Goal: Task Accomplishment & Management: Use online tool/utility

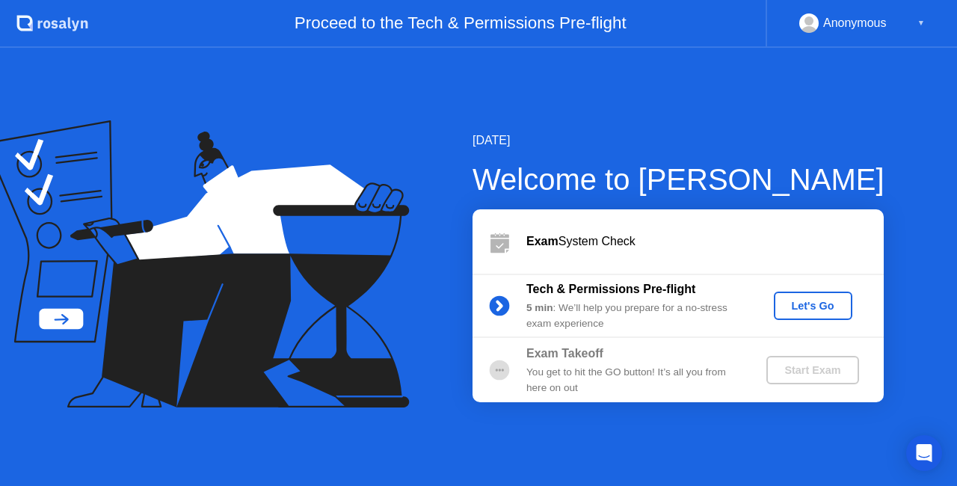
click at [812, 312] on div "Let's Go" at bounding box center [813, 306] width 67 height 12
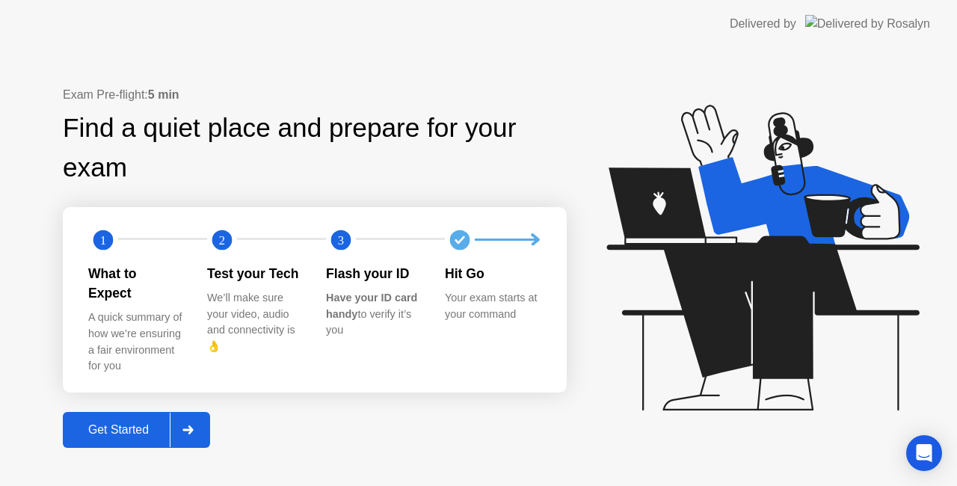
click at [145, 423] on div "Get Started" at bounding box center [118, 429] width 102 height 13
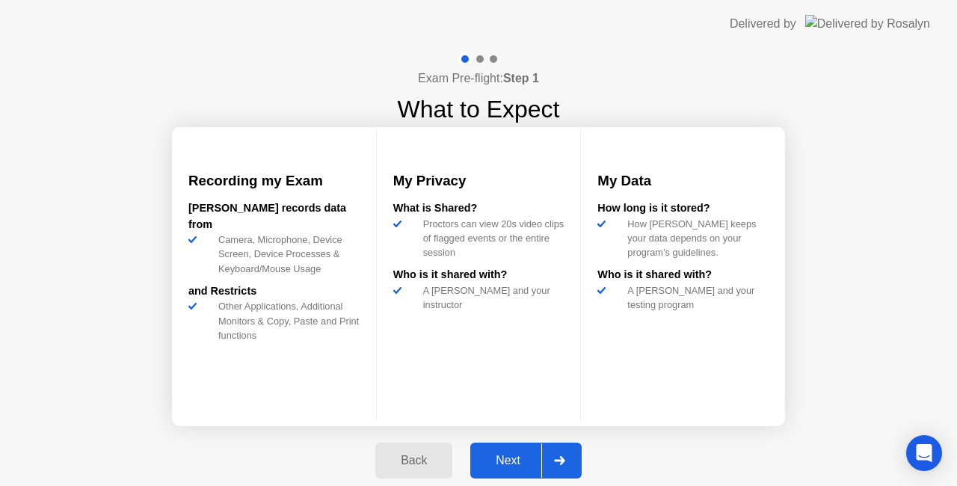
click at [521, 466] on div "Next" at bounding box center [508, 460] width 67 height 13
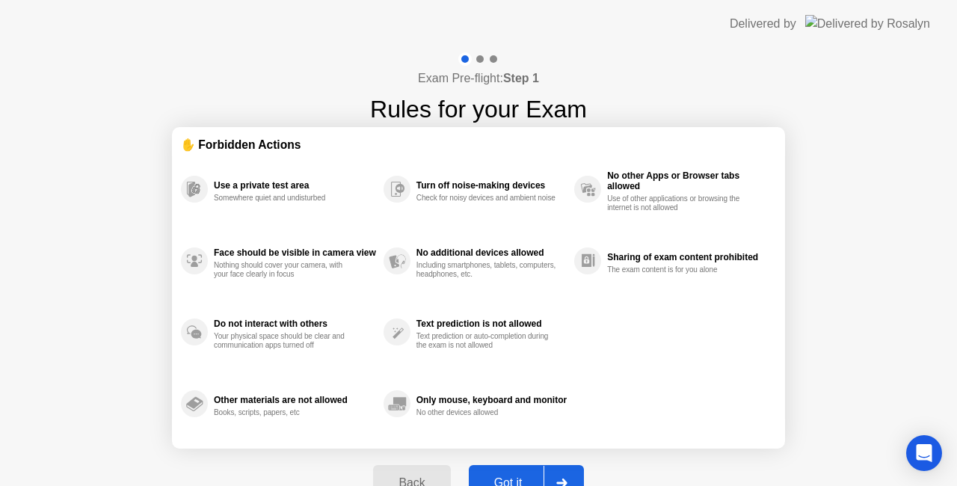
click at [517, 482] on div "Got it" at bounding box center [508, 482] width 70 height 13
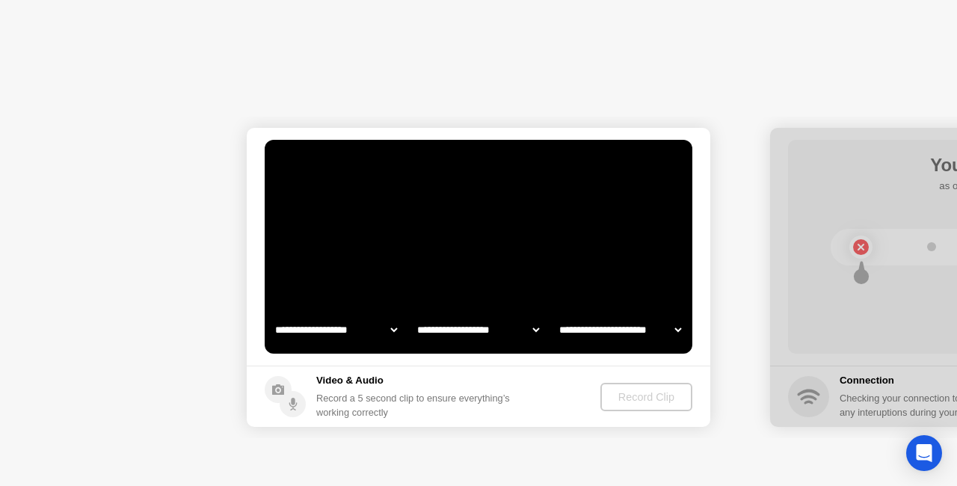
select select "**********"
select select "*******"
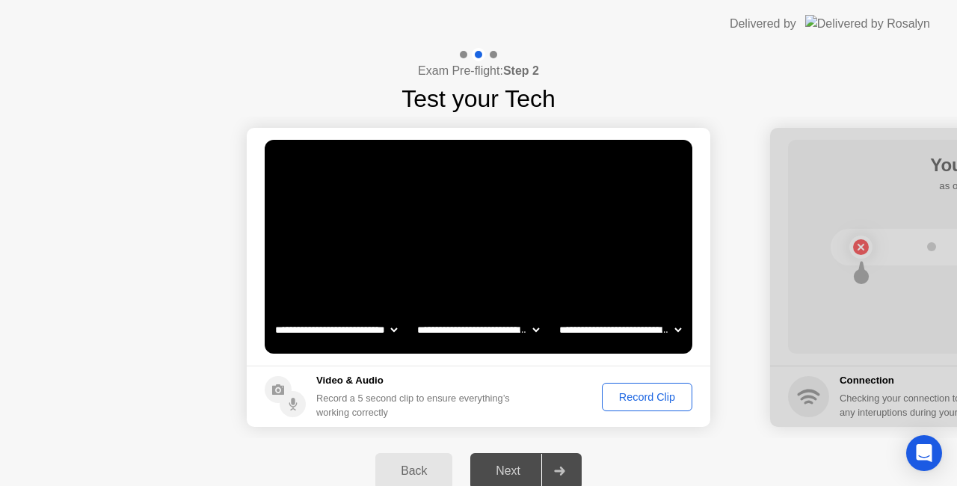
click at [655, 401] on div "Record Clip" at bounding box center [647, 397] width 80 height 12
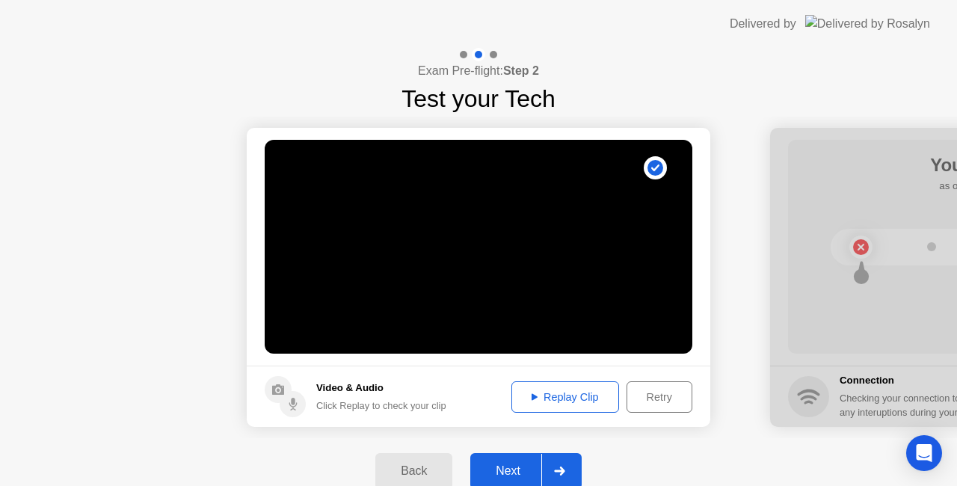
drag, startPoint x: 552, startPoint y: 401, endPoint x: 570, endPoint y: 388, distance: 22.0
click at [552, 401] on div "Replay Clip" at bounding box center [565, 397] width 97 height 12
click at [500, 469] on div "Next" at bounding box center [508, 470] width 67 height 13
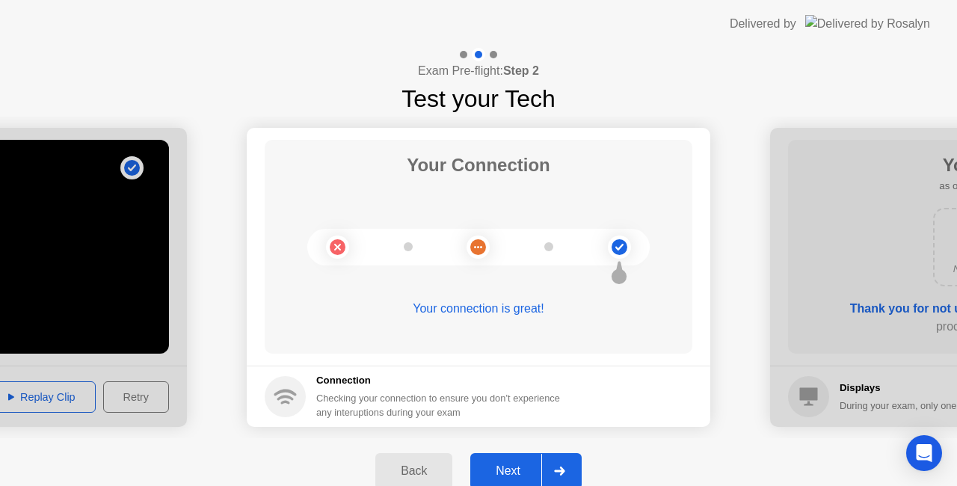
click at [516, 473] on div "Next" at bounding box center [508, 470] width 67 height 13
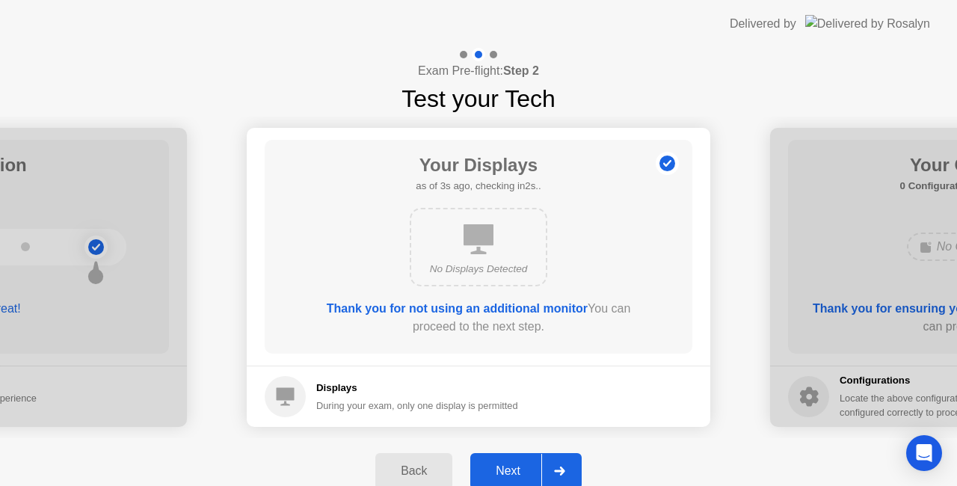
click at [508, 471] on div "Next" at bounding box center [508, 470] width 67 height 13
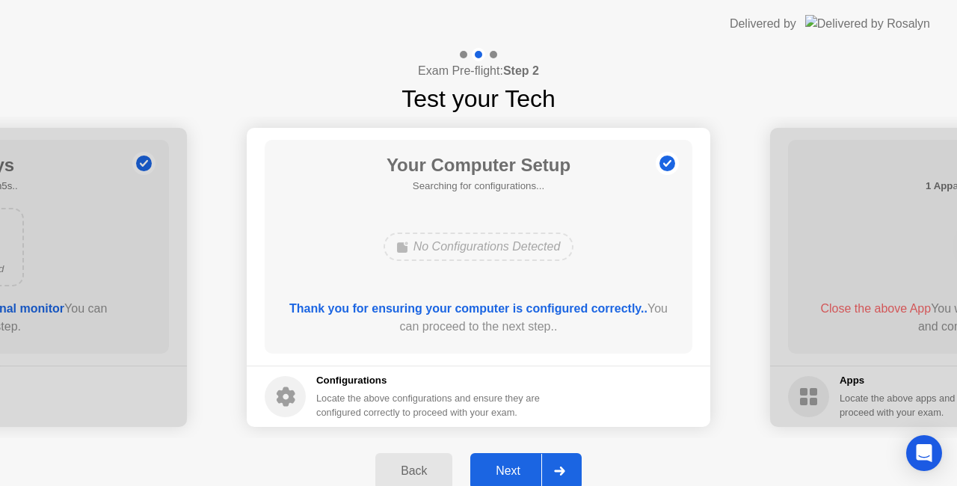
click at [506, 467] on div "Next" at bounding box center [508, 470] width 67 height 13
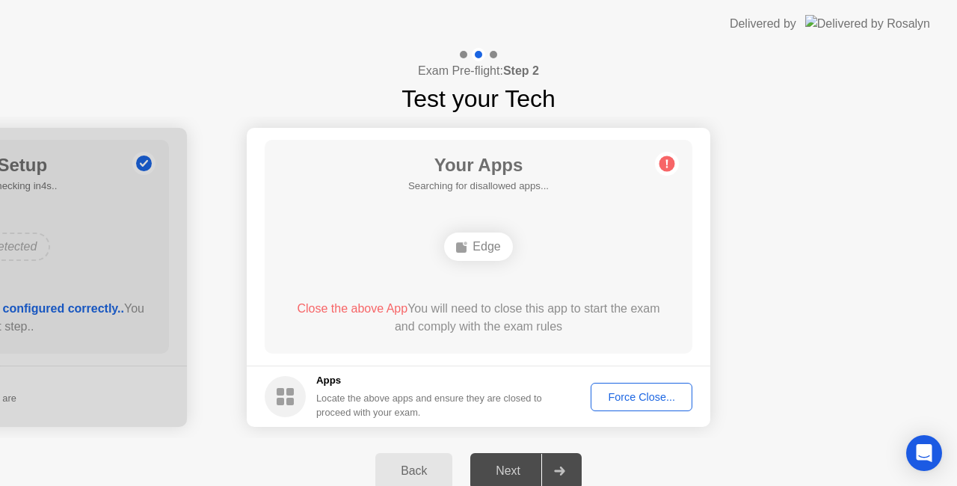
click at [495, 249] on div "Edge" at bounding box center [478, 247] width 68 height 28
click at [380, 311] on span "Close the above App" at bounding box center [352, 308] width 111 height 13
click at [658, 397] on div "Force Close..." at bounding box center [641, 397] width 91 height 12
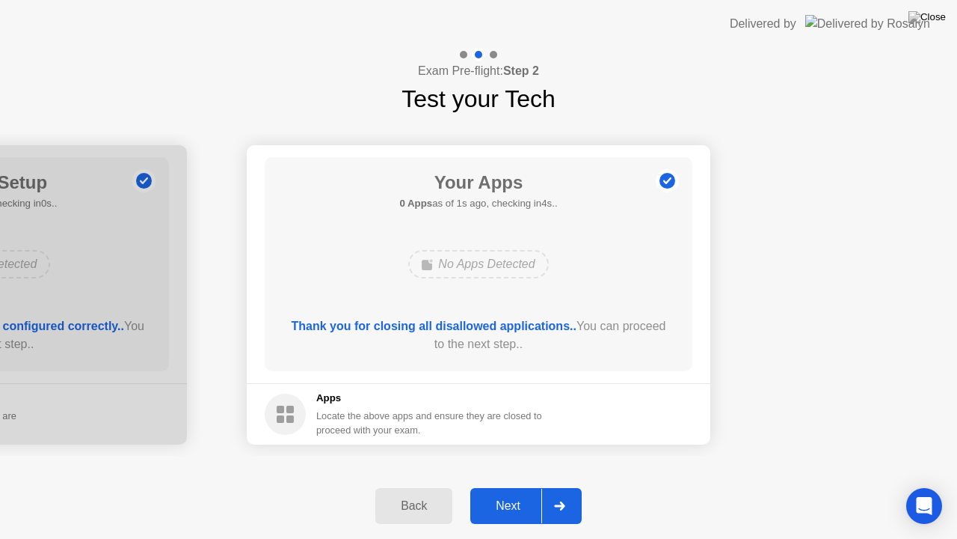
click at [522, 503] on div "Next" at bounding box center [508, 505] width 67 height 13
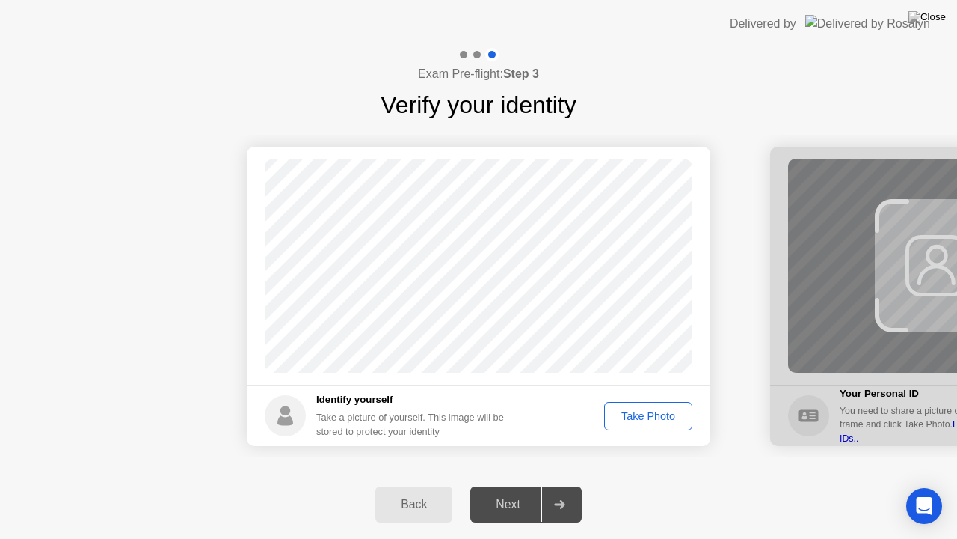
click at [660, 418] on div "Take Photo" at bounding box center [649, 416] width 78 height 12
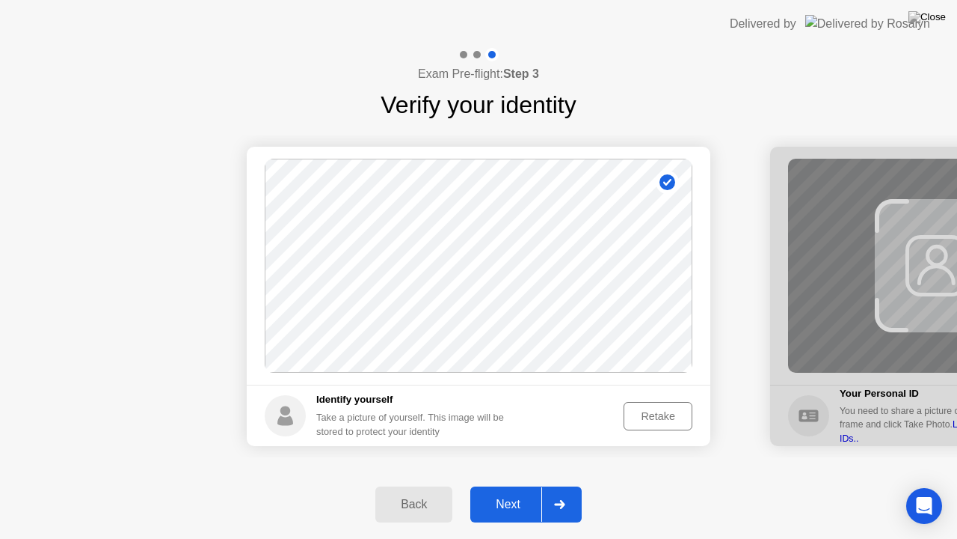
click at [666, 417] on div "Retake" at bounding box center [658, 416] width 58 height 12
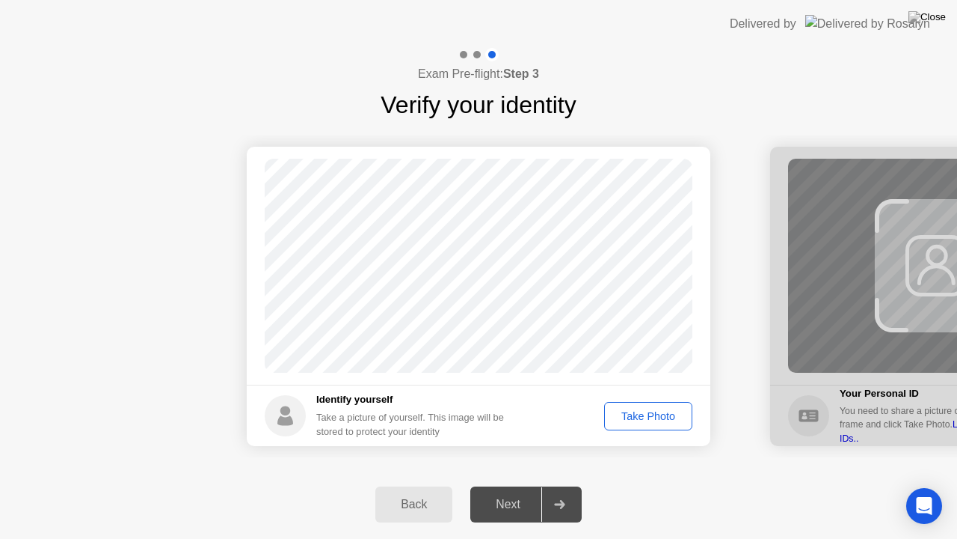
click at [646, 417] on div "Take Photo" at bounding box center [649, 416] width 78 height 12
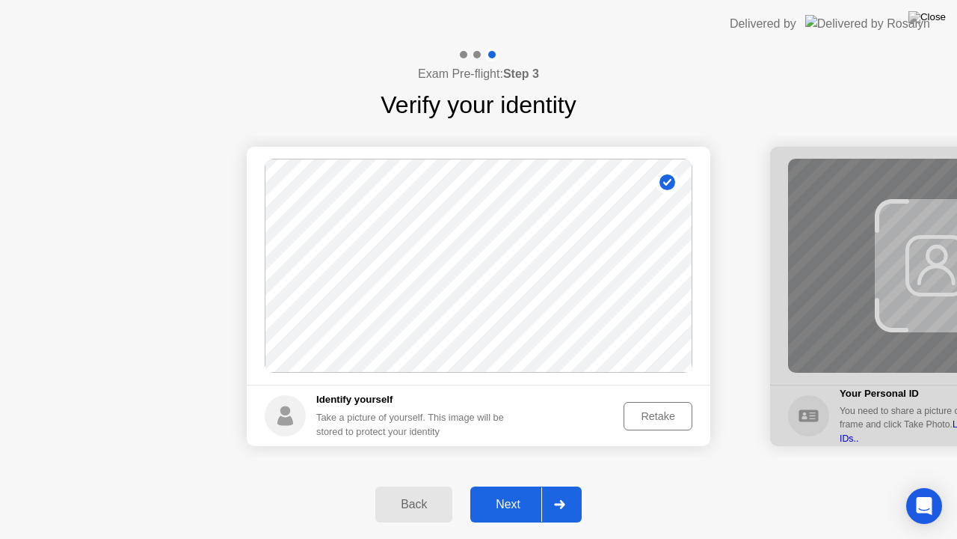
click at [511, 505] on div "Next" at bounding box center [508, 503] width 67 height 13
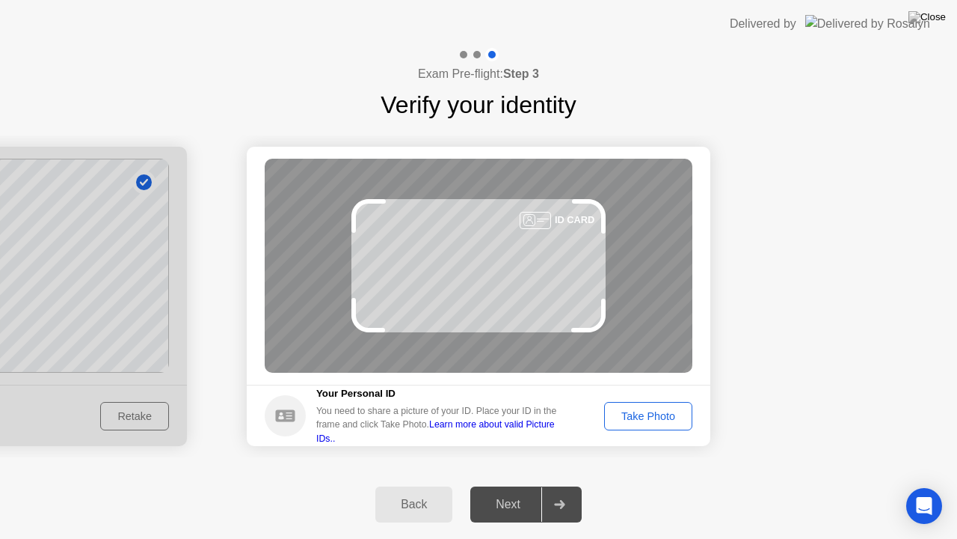
click at [651, 538] on div "Back Next" at bounding box center [478, 504] width 957 height 69
drag, startPoint x: 718, startPoint y: 16, endPoint x: 685, endPoint y: 76, distance: 68.9
click at [685, 76] on app-layout-with-logo "Delivered by Exam Pre-flight: Step 3 Verify your identity Success Photo is corr…" at bounding box center [478, 269] width 957 height 539
click at [663, 415] on div "Take Photo" at bounding box center [649, 416] width 78 height 12
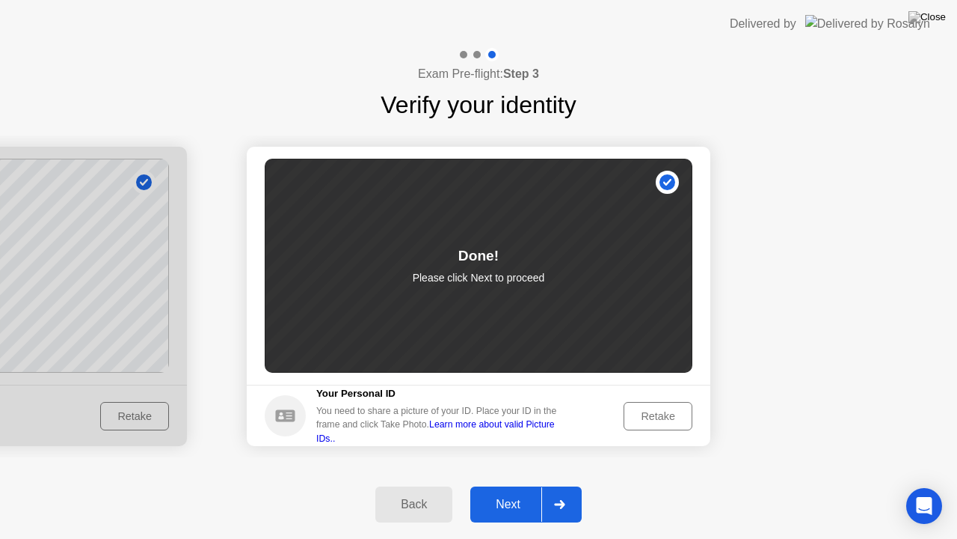
click at [512, 507] on div "Next" at bounding box center [508, 503] width 67 height 13
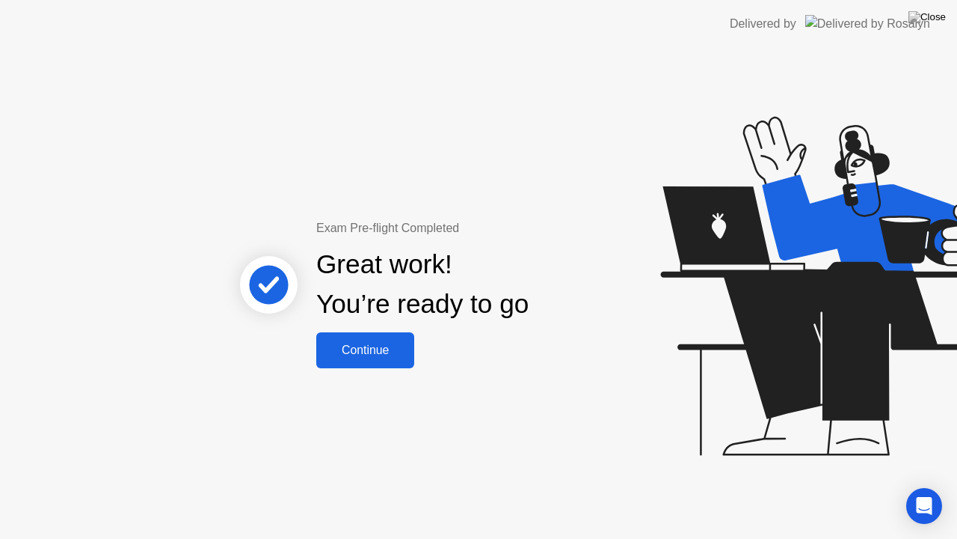
click at [126, 335] on div "Exam Pre-flight Completed Great work! You’re ready to go Continue" at bounding box center [478, 293] width 957 height 491
click at [601, 91] on div "Exam Pre-flight Completed Great work! You’re ready to go Continue" at bounding box center [478, 293] width 957 height 491
click at [399, 351] on div "Continue" at bounding box center [365, 349] width 89 height 13
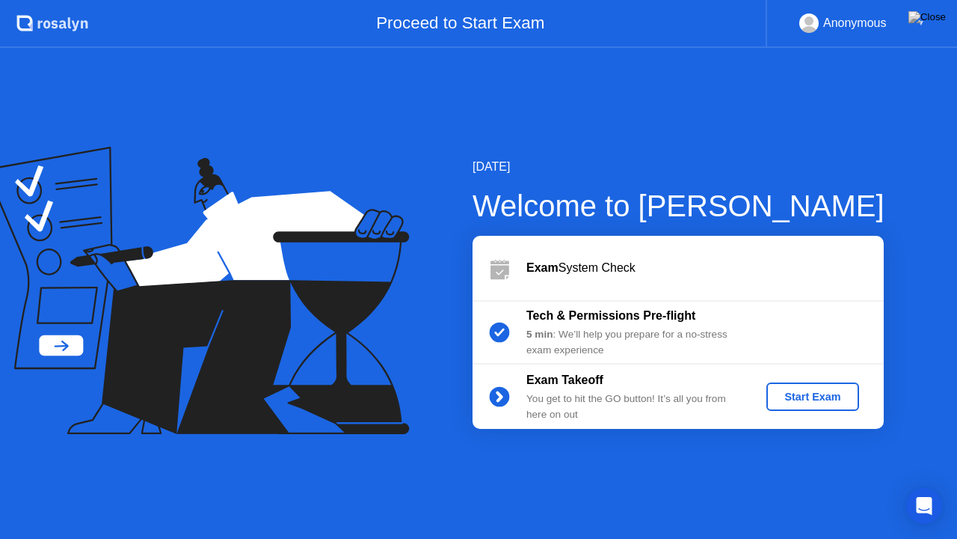
click at [821, 396] on div "Start Exam" at bounding box center [813, 396] width 80 height 12
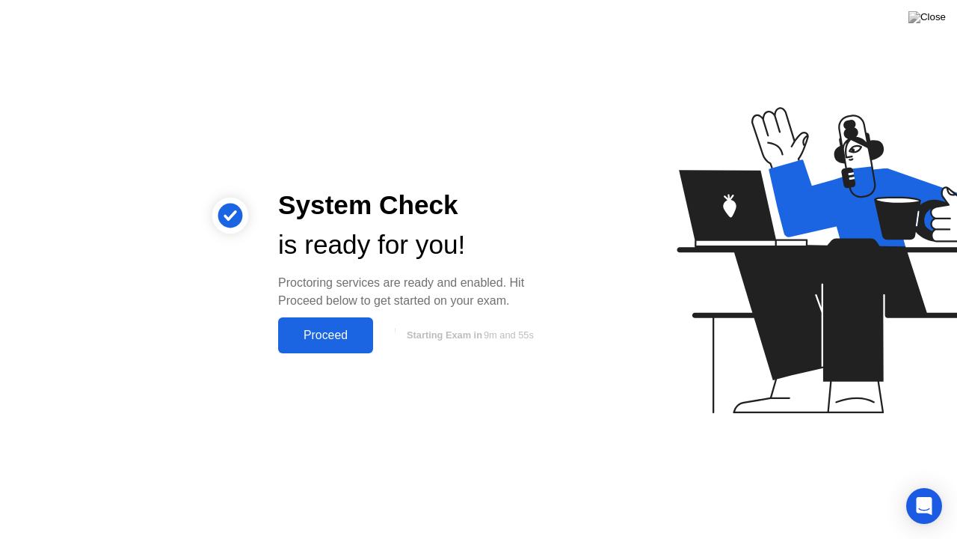
click at [340, 336] on div "Proceed" at bounding box center [326, 334] width 86 height 13
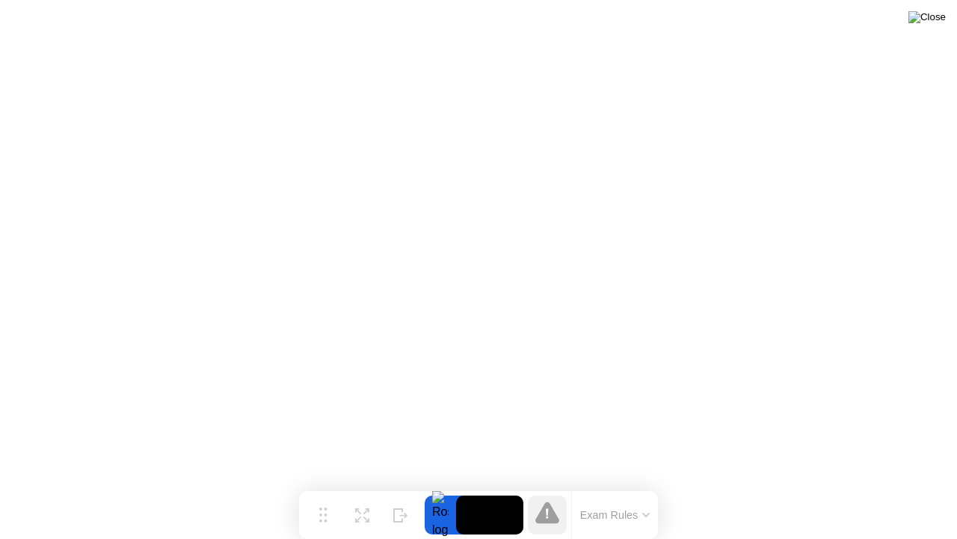
click at [930, 23] on img at bounding box center [927, 17] width 37 height 12
click at [942, 15] on img at bounding box center [927, 17] width 37 height 12
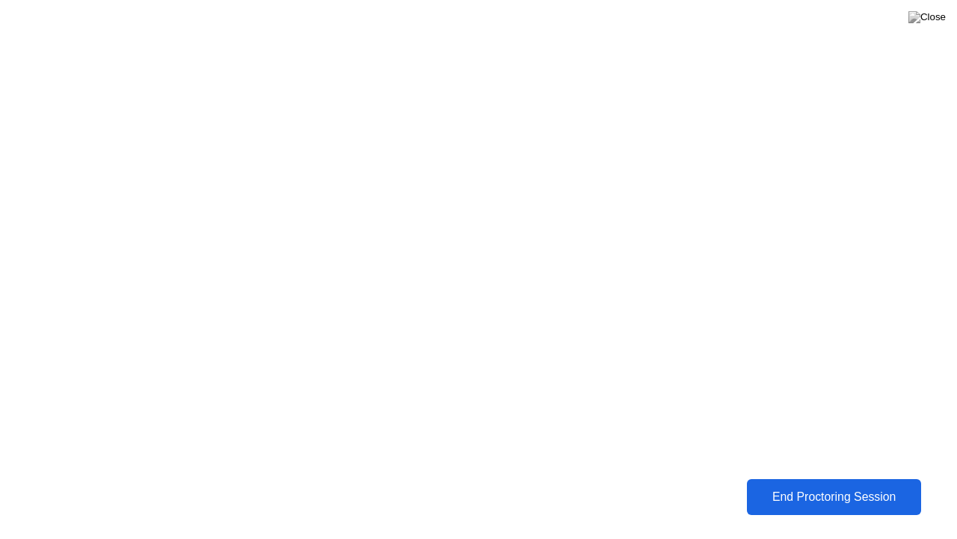
click at [858, 492] on div "End Proctoring Session" at bounding box center [834, 496] width 178 height 14
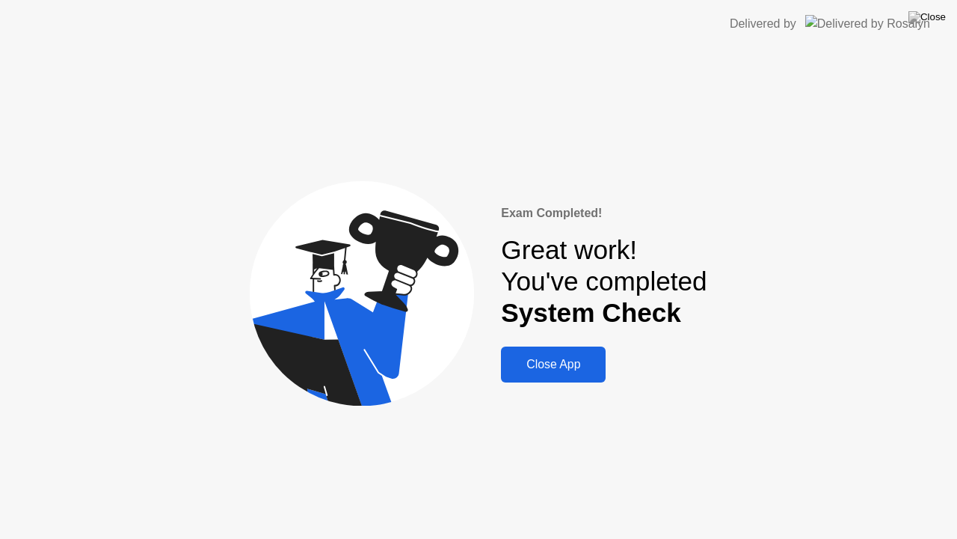
click at [558, 362] on div "Close App" at bounding box center [554, 364] width 96 height 13
